Goal: Transaction & Acquisition: Purchase product/service

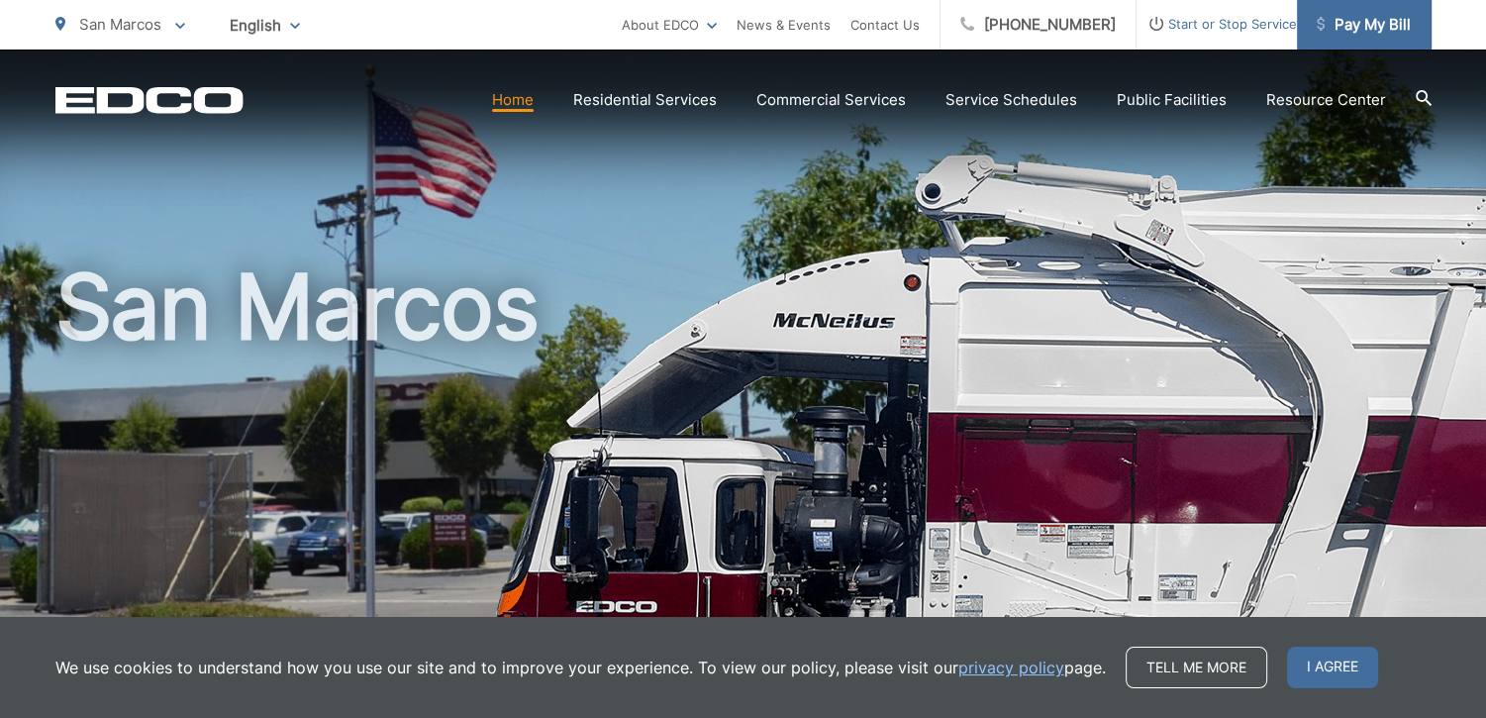
click at [1394, 21] on span "Pay My Bill" at bounding box center [1363, 25] width 94 height 24
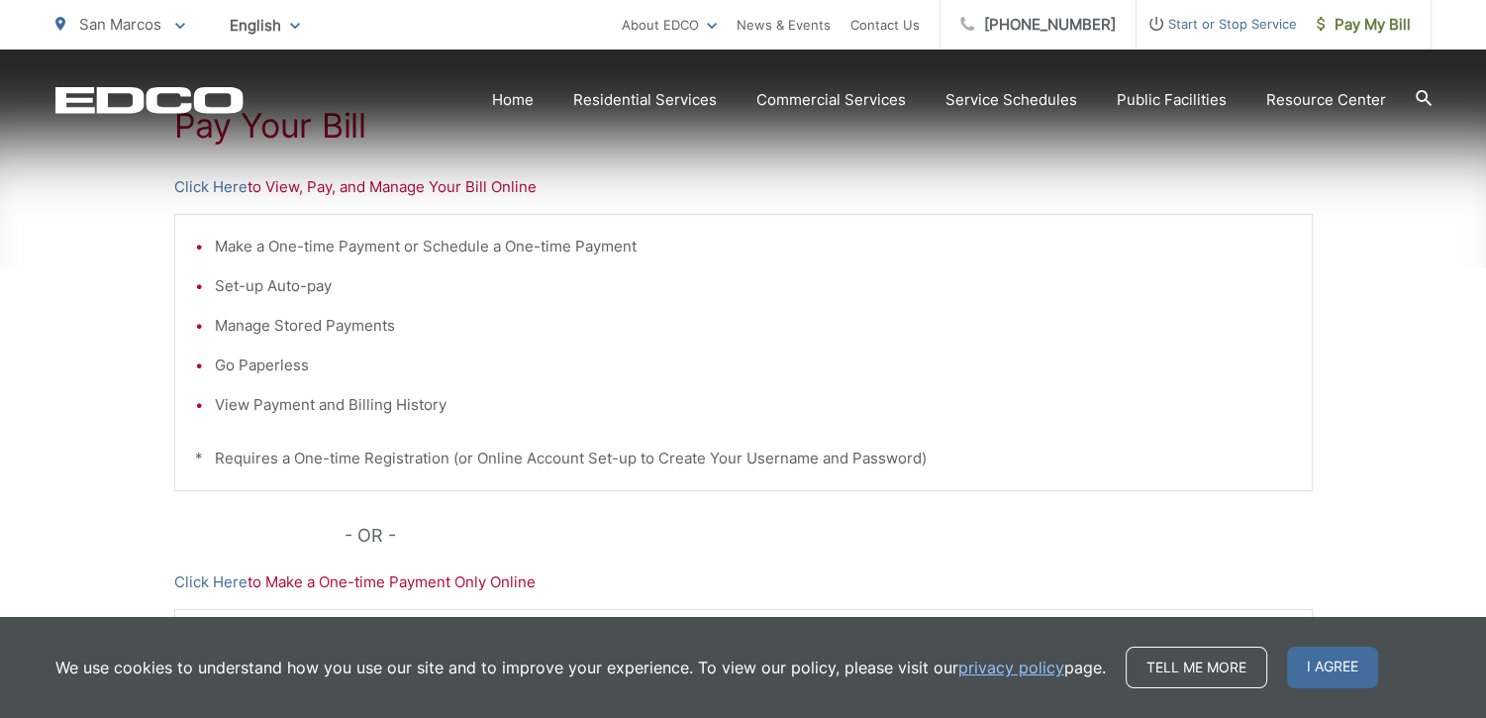
scroll to position [410, 0]
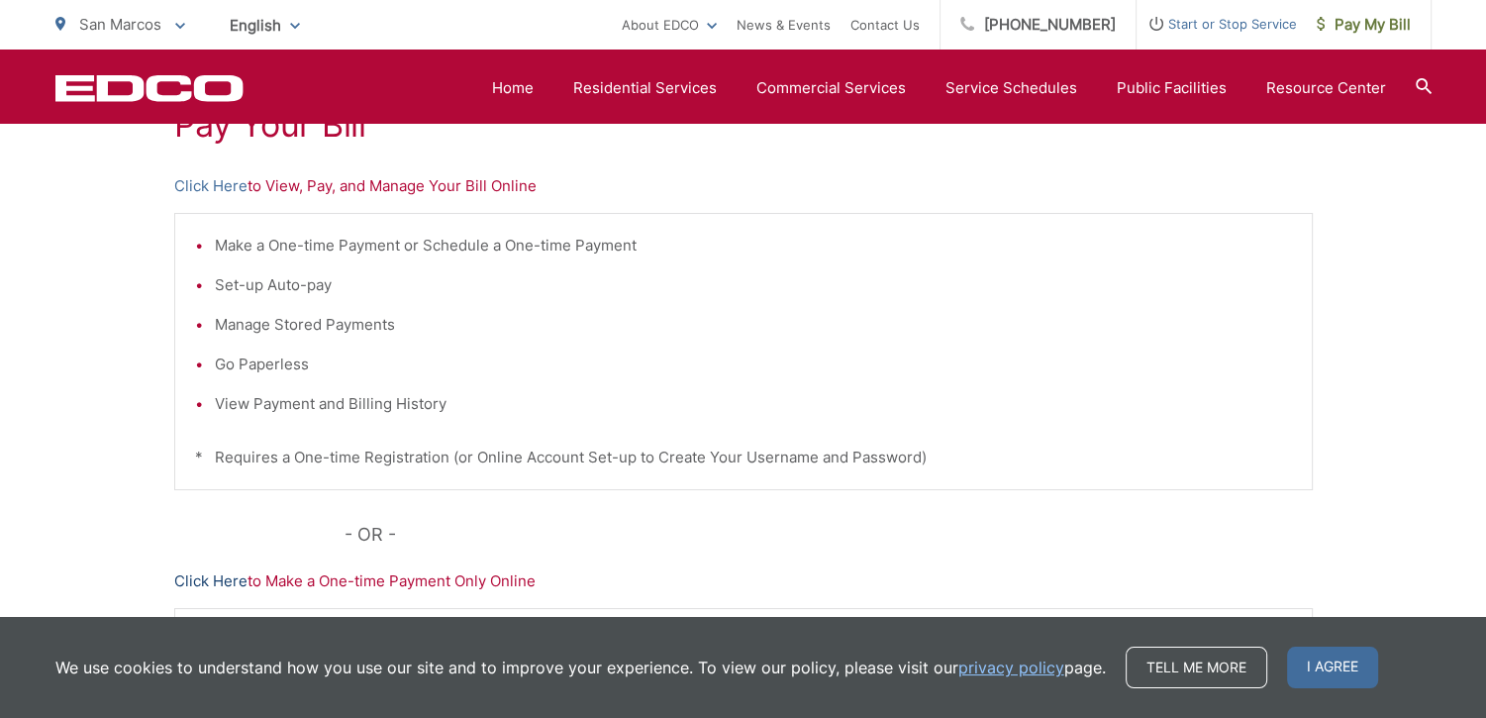
click at [201, 579] on link "Click Here" at bounding box center [210, 581] width 73 height 24
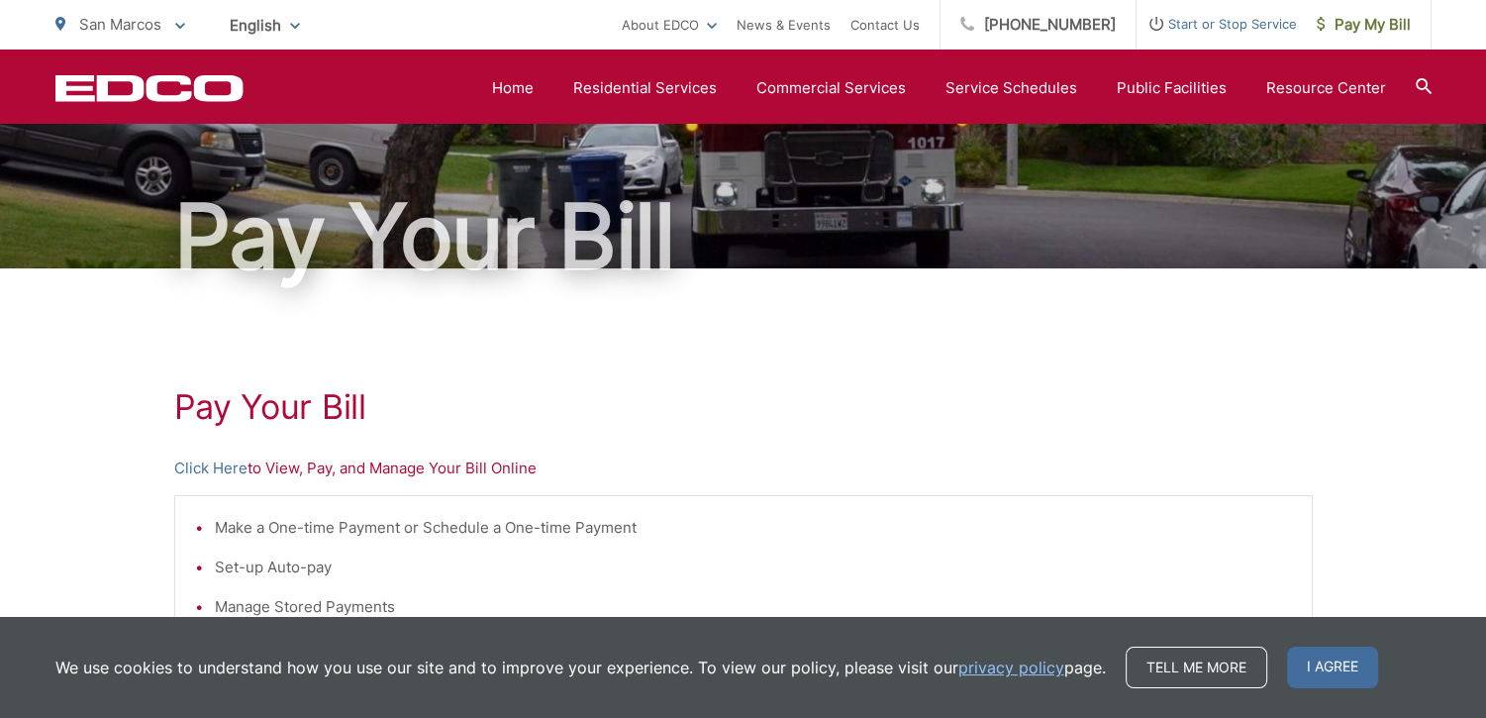
scroll to position [0, 0]
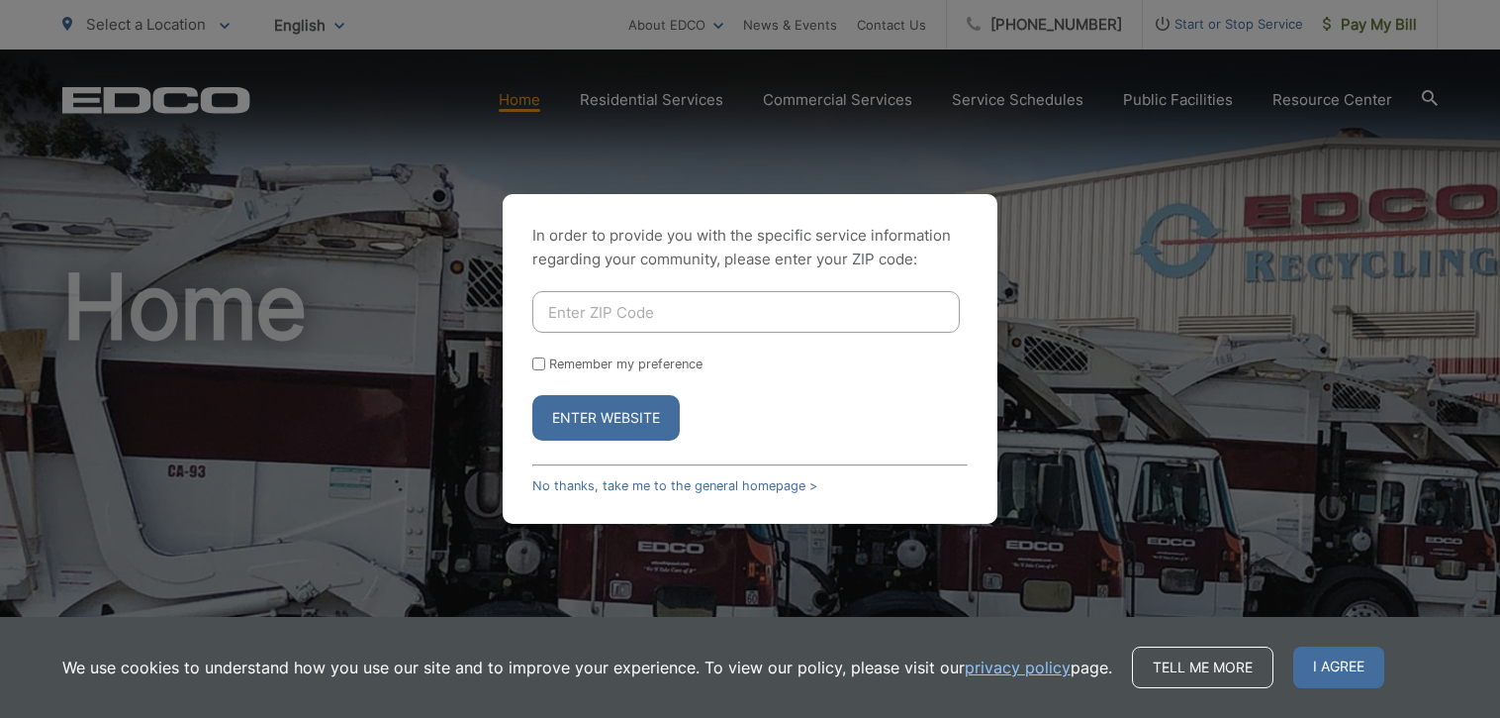
click at [1062, 181] on div "In order to provide you with the specific service information regarding your co…" at bounding box center [750, 359] width 1500 height 718
